Goal: Information Seeking & Learning: Check status

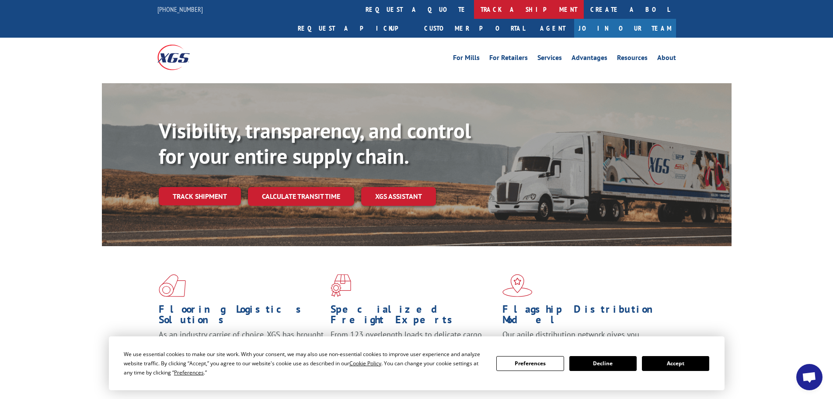
click at [474, 8] on link "track a shipment" at bounding box center [529, 9] width 110 height 19
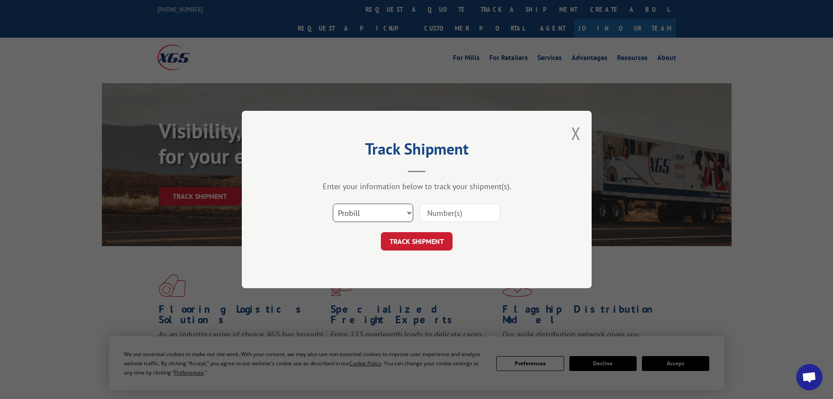
click at [404, 207] on select "Select category... Probill BOL PO" at bounding box center [373, 212] width 80 height 18
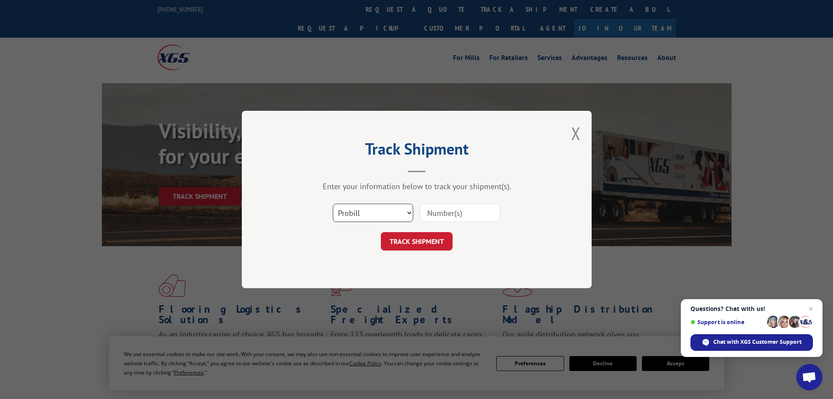
select select "bol"
click at [333, 203] on select "Select category... Probill BOL PO" at bounding box center [373, 212] width 80 height 18
click at [470, 211] on input at bounding box center [460, 212] width 80 height 18
paste input "6021208"
type input "6021208"
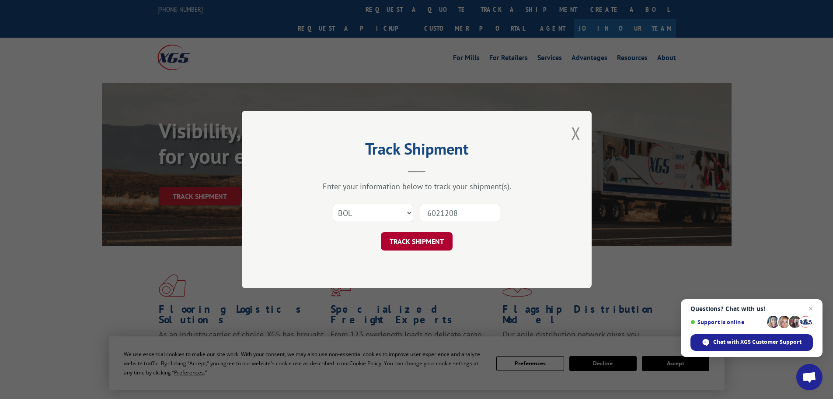
click at [424, 241] on button "TRACK SHIPMENT" at bounding box center [417, 241] width 72 height 18
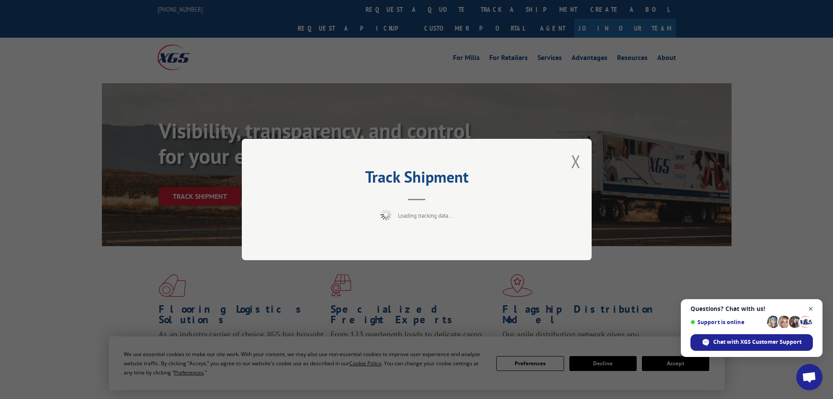
click at [812, 309] on span "Close chat" at bounding box center [811, 308] width 11 height 11
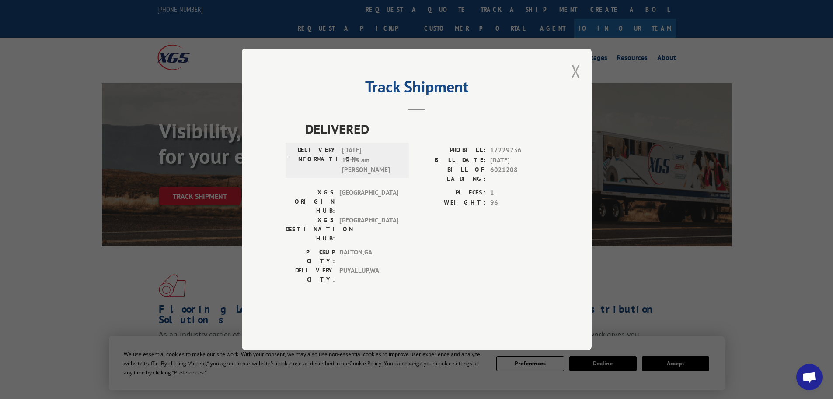
click at [580, 83] on button "Close modal" at bounding box center [576, 70] width 10 height 23
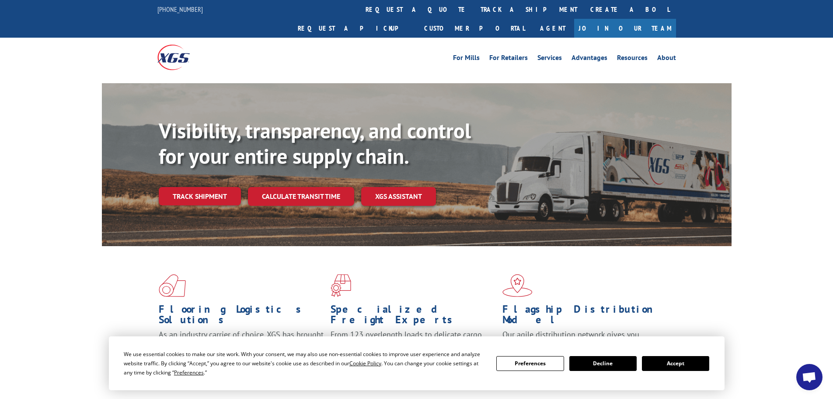
click at [671, 365] on button "Accept" at bounding box center [675, 363] width 67 height 15
